Goal: Transaction & Acquisition: Purchase product/service

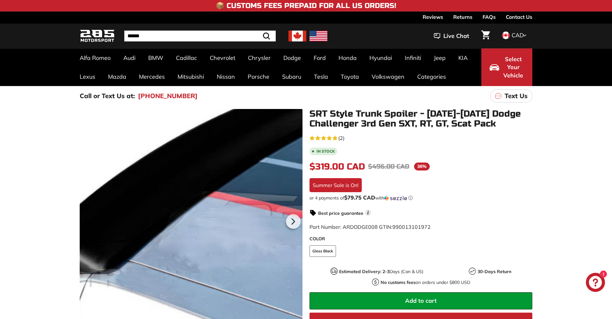
click at [173, 151] on div at bounding box center [191, 220] width 223 height 223
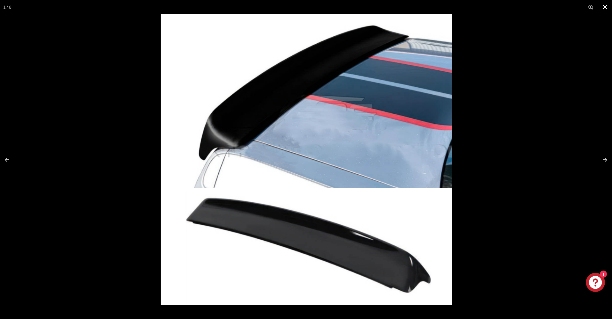
click at [605, 5] on button at bounding box center [605, 7] width 14 height 14
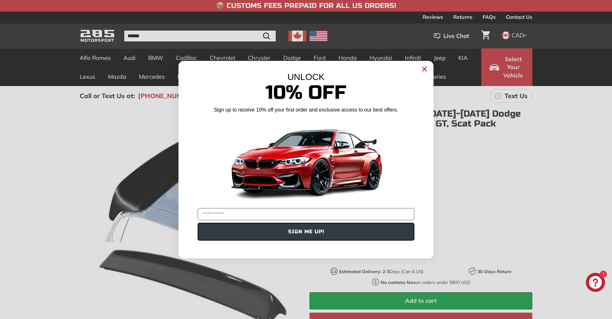
click at [425, 69] on icon "Close dialog" at bounding box center [425, 69] width 4 height 4
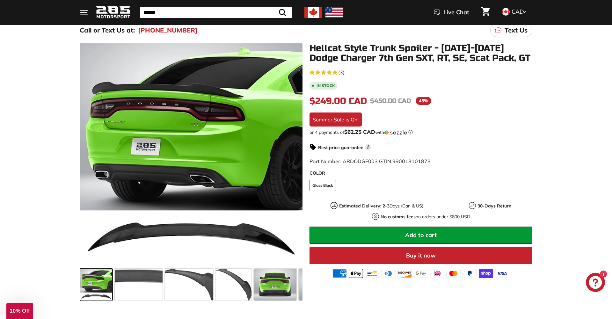
scroll to position [66, 0]
